Goal: Navigation & Orientation: Find specific page/section

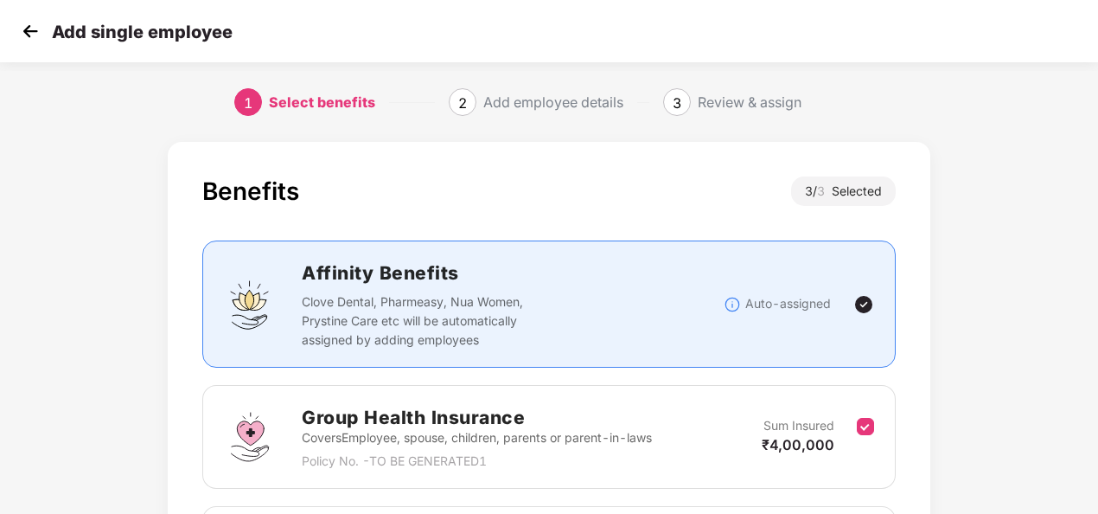
click at [31, 31] on img at bounding box center [30, 31] width 26 height 26
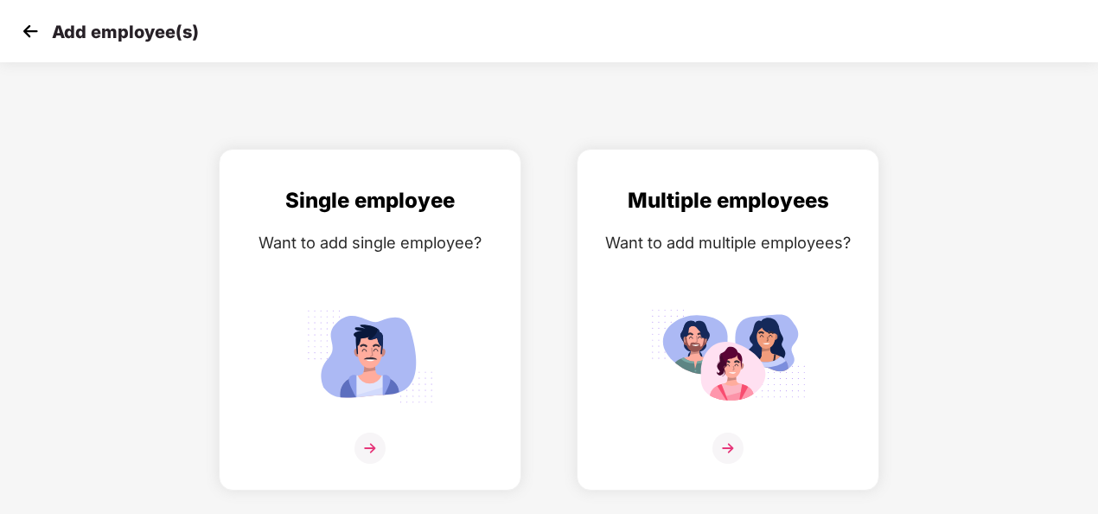
click at [31, 31] on img at bounding box center [30, 31] width 26 height 26
